Goal: Task Accomplishment & Management: Complete application form

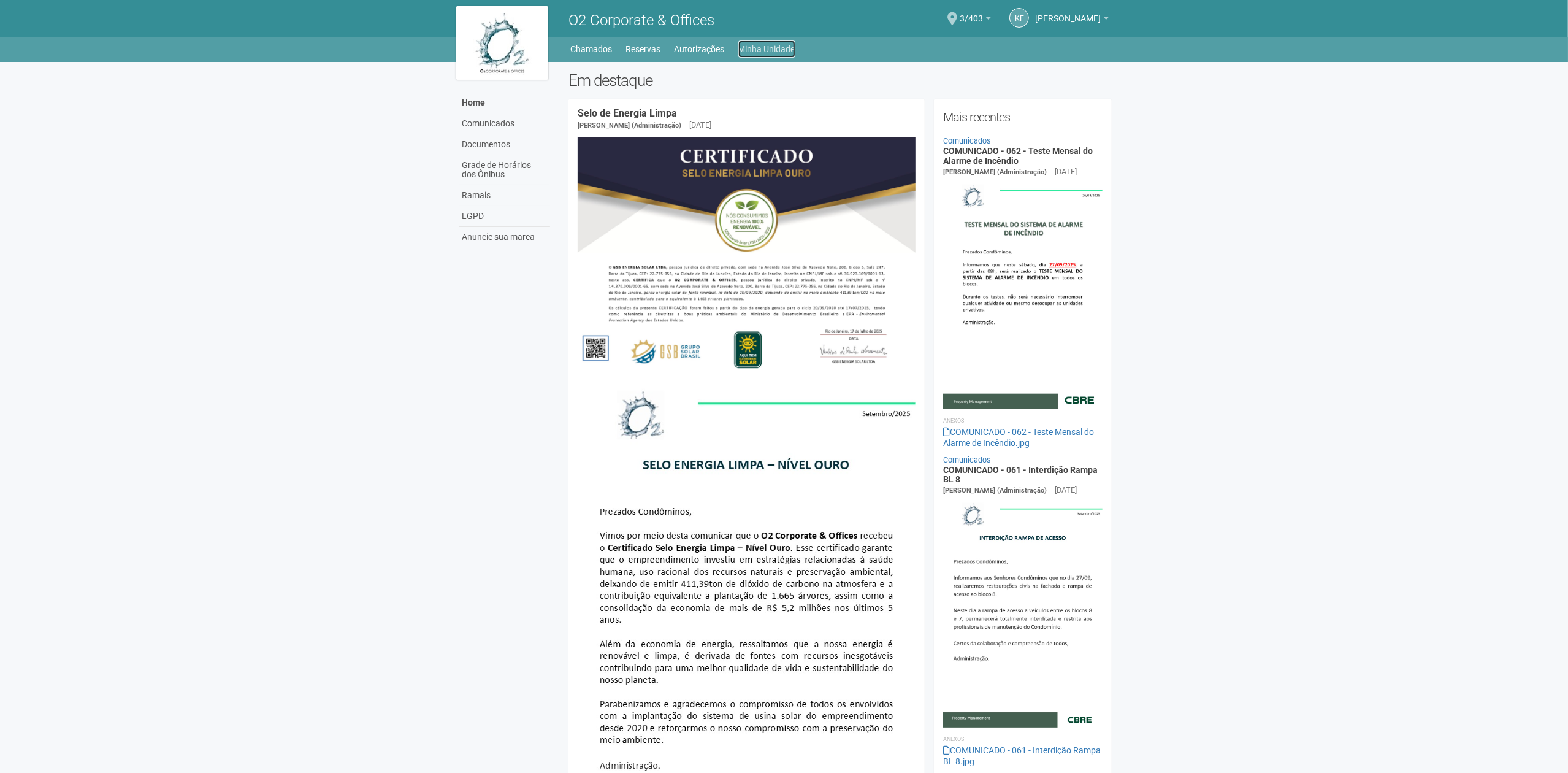
click at [766, 43] on link "Minha Unidade" at bounding box center [767, 49] width 57 height 18
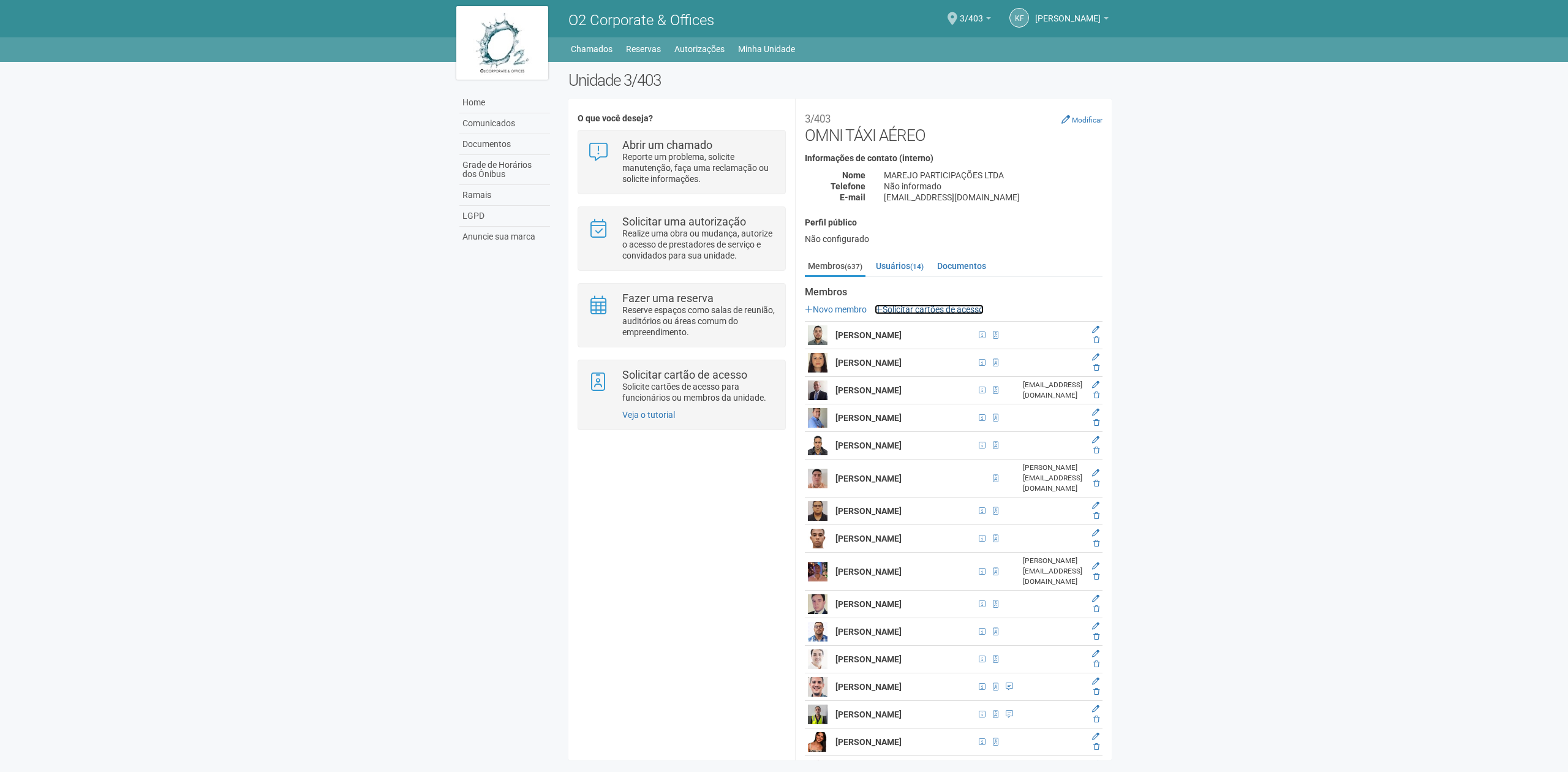
click at [916, 310] on link "Solicitar cartões de acesso" at bounding box center [929, 309] width 109 height 10
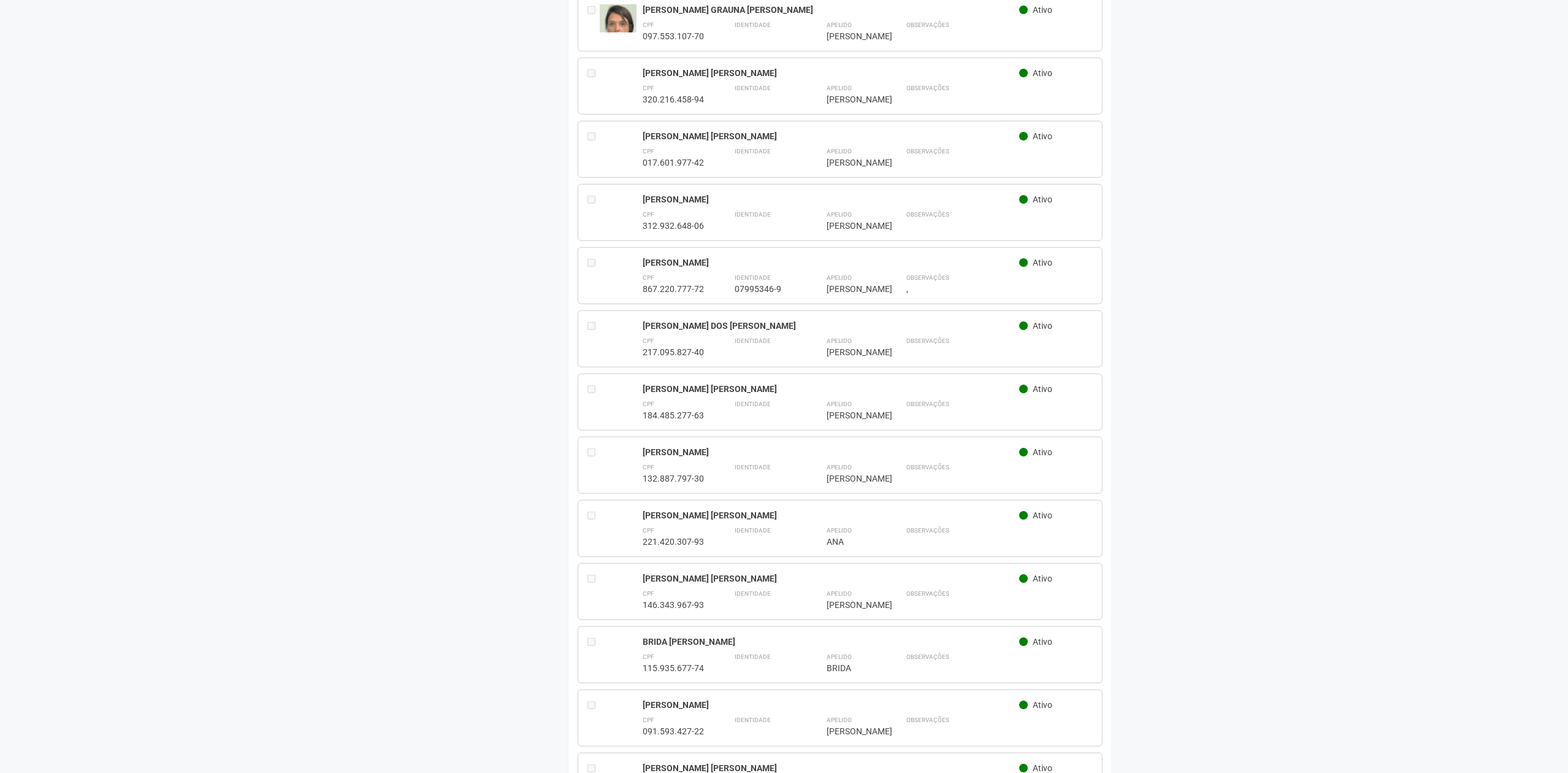
scroll to position [1145, 0]
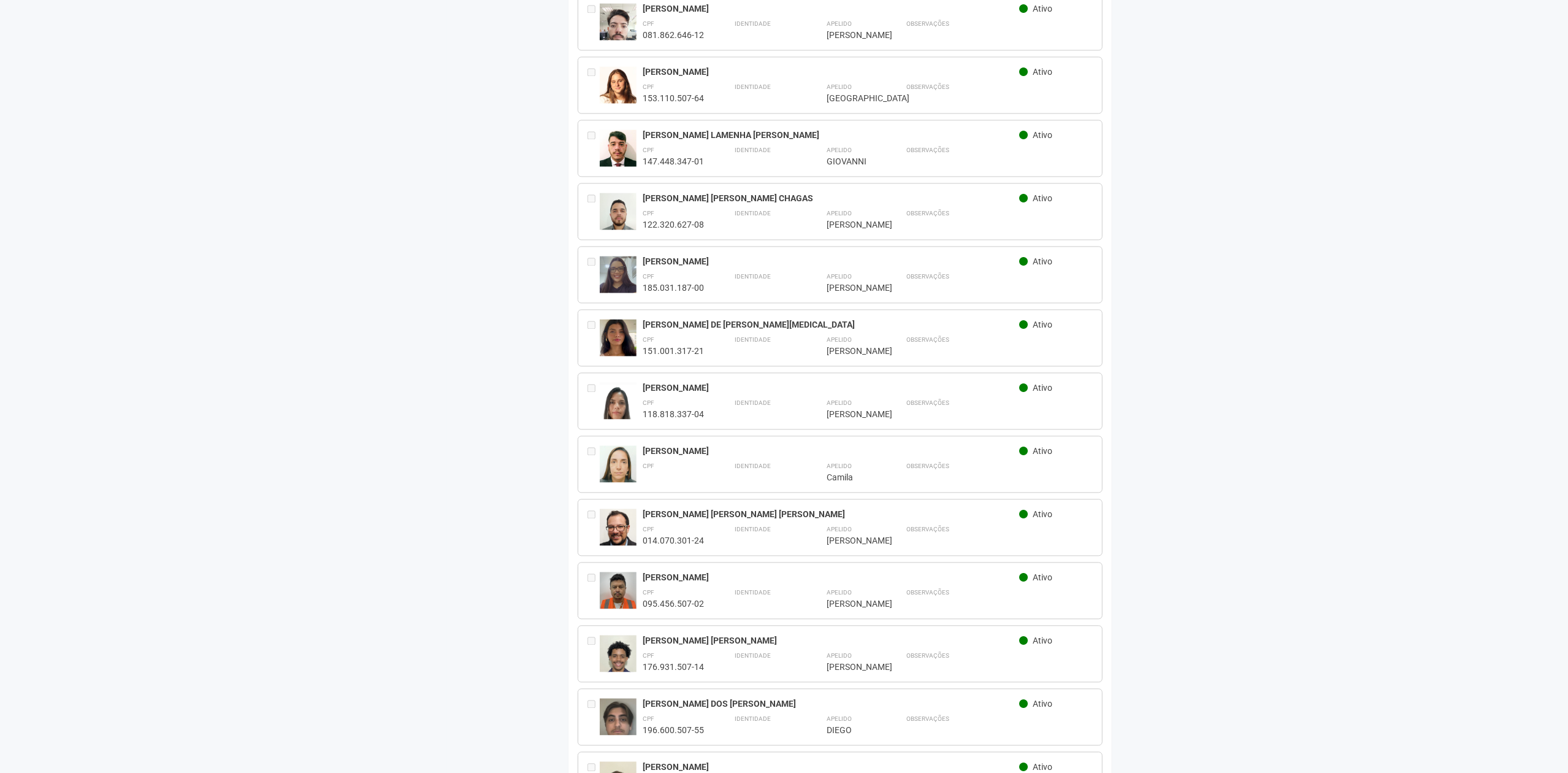
scroll to position [7278, 0]
